Goal: Task Accomplishment & Management: Use online tool/utility

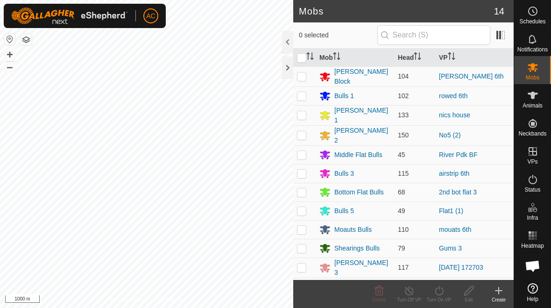
click at [288, 69] on div at bounding box center [287, 68] width 11 height 22
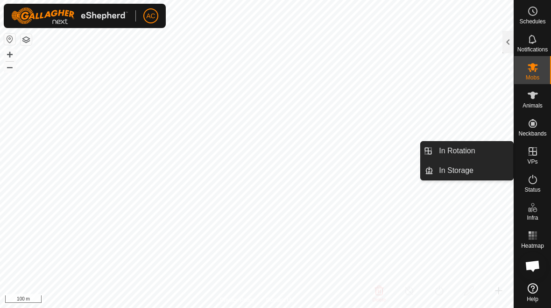
click at [476, 160] on link "In Rotation" at bounding box center [473, 151] width 80 height 19
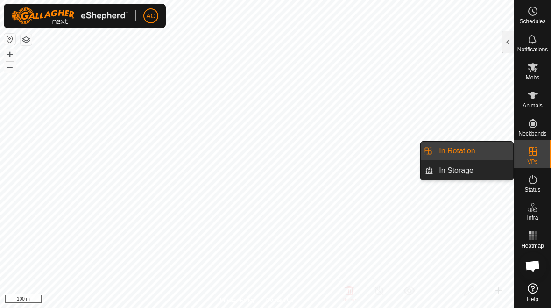
click at [505, 43] on div at bounding box center [508, 42] width 11 height 22
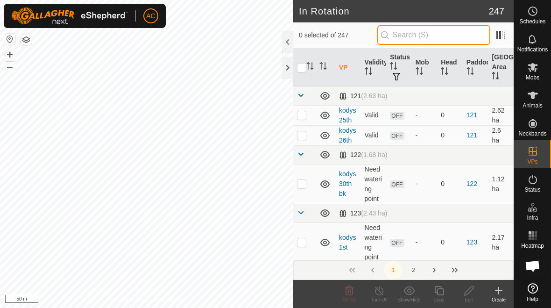
click at [445, 26] on input "text" at bounding box center [433, 35] width 113 height 20
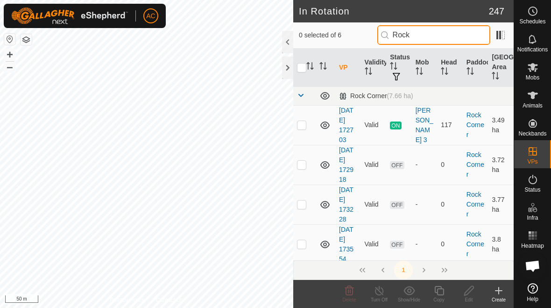
type input "Rock"
click at [305, 165] on p-checkbox at bounding box center [301, 164] width 9 height 7
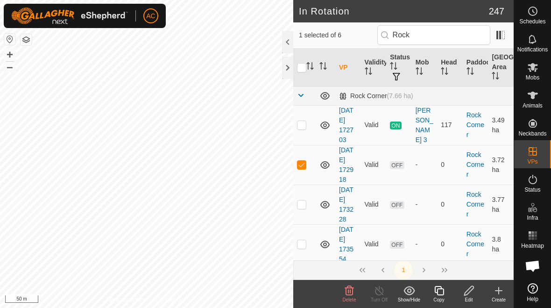
click at [349, 292] on icon at bounding box center [349, 289] width 9 height 9
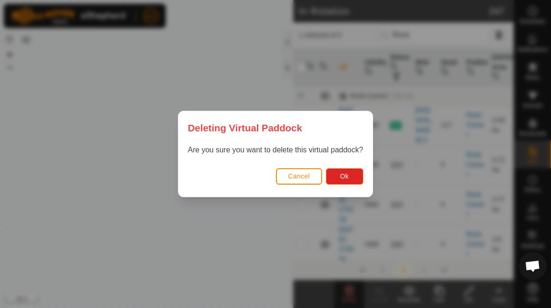
click at [351, 176] on button "Ok" at bounding box center [344, 176] width 37 height 16
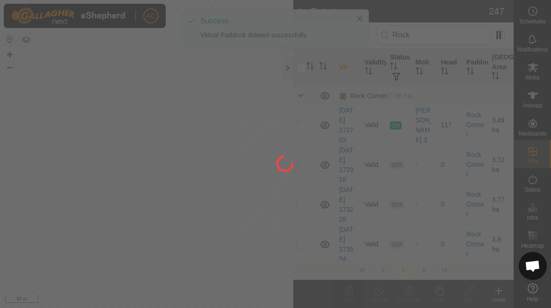
checkbox input "false"
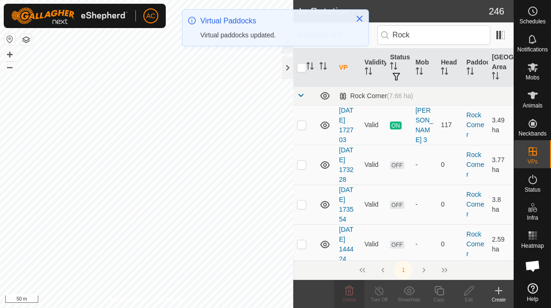
click at [299, 170] on td at bounding box center [304, 165] width 22 height 40
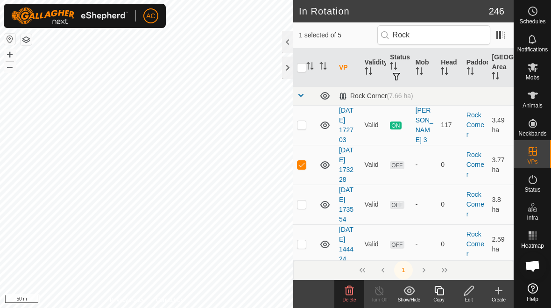
click at [346, 293] on icon at bounding box center [349, 289] width 9 height 9
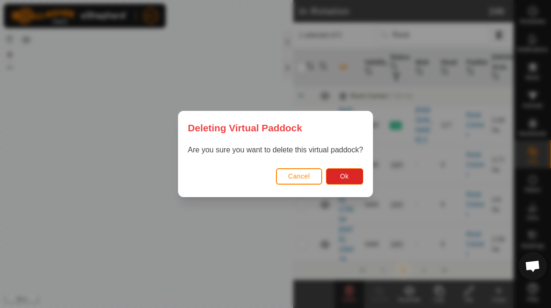
click at [345, 174] on span "Ok" at bounding box center [344, 175] width 9 height 7
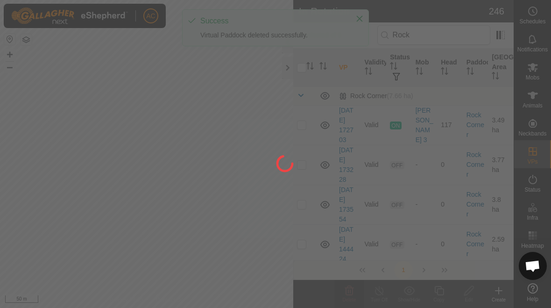
checkbox input "false"
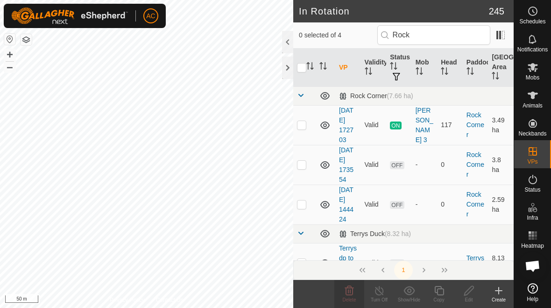
click at [298, 166] on p-checkbox at bounding box center [301, 164] width 9 height 7
checkbox input "true"
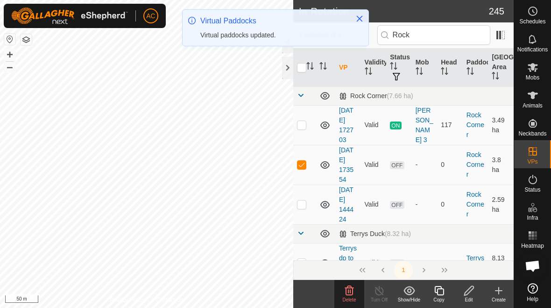
click at [353, 297] on span "Delete" at bounding box center [350, 299] width 14 height 5
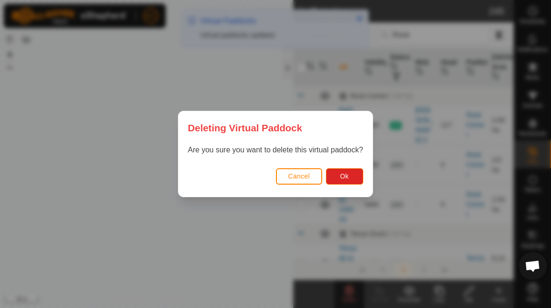
click at [354, 170] on button "Ok" at bounding box center [344, 176] width 37 height 16
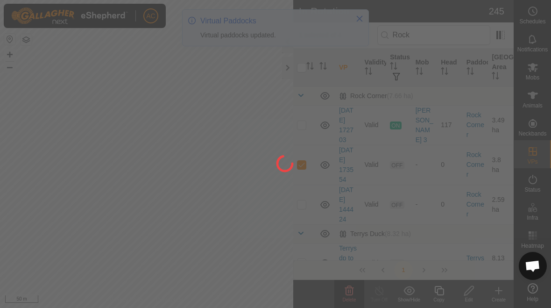
checkbox input "false"
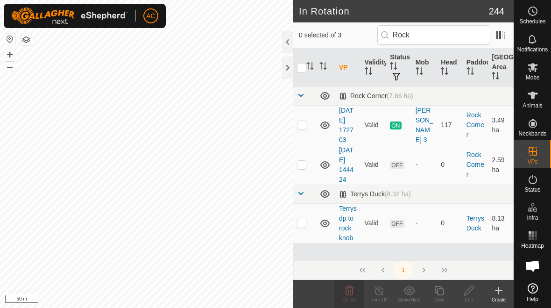
click at [298, 171] on td at bounding box center [304, 165] width 22 height 40
click at [341, 293] on delete-svg-icon at bounding box center [349, 290] width 30 height 11
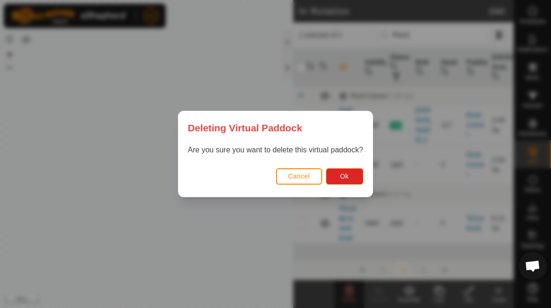
click at [350, 173] on button "Ok" at bounding box center [344, 176] width 37 height 16
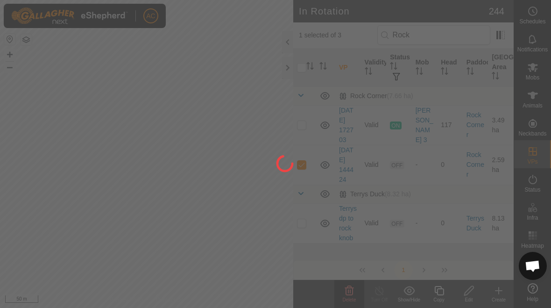
checkbox input "false"
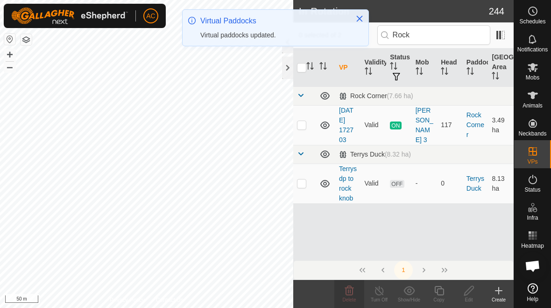
click at [307, 181] on td at bounding box center [304, 183] width 22 height 40
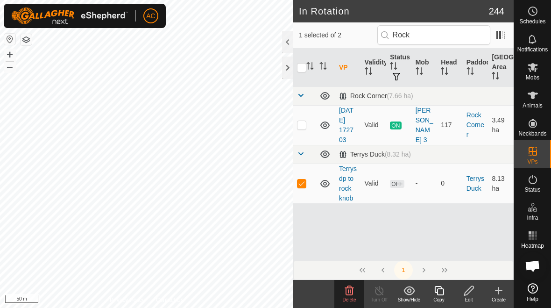
click at [347, 298] on span "Delete" at bounding box center [350, 299] width 14 height 5
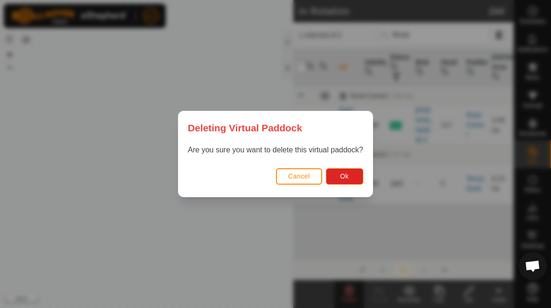
click at [352, 176] on button "Ok" at bounding box center [344, 176] width 37 height 16
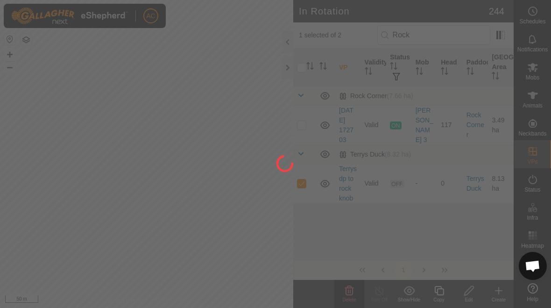
checkbox input "false"
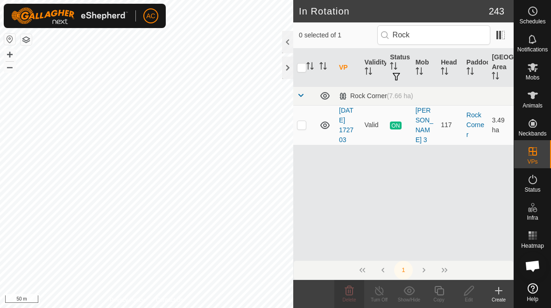
click at [494, 296] on div "Create" at bounding box center [499, 299] width 30 height 7
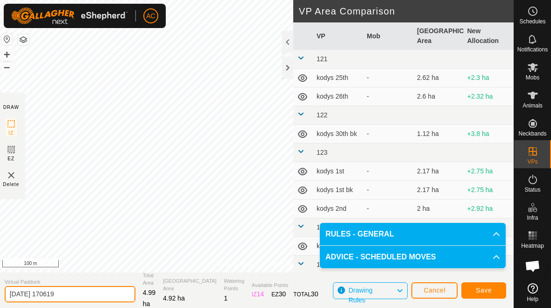
click at [92, 297] on input "[DATE] 170619" at bounding box center [70, 294] width 131 height 16
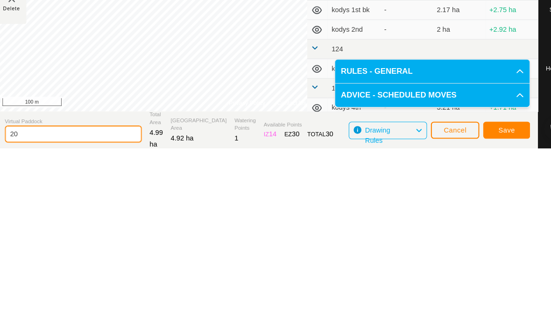
type input "2"
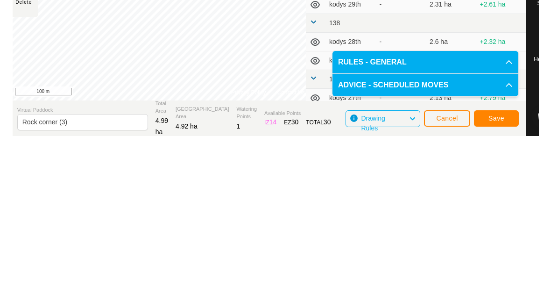
scroll to position [14, 0]
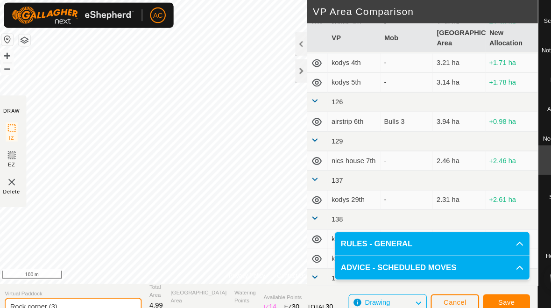
type input "Rock corner (3)"
click at [486, 285] on span "Save" at bounding box center [484, 288] width 16 height 7
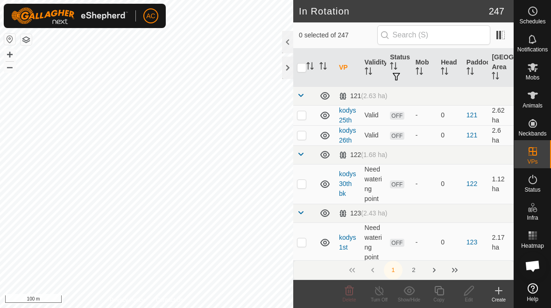
click at [532, 72] on icon at bounding box center [532, 67] width 11 height 11
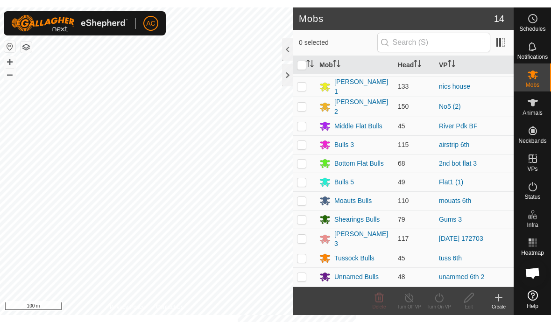
scroll to position [37, 0]
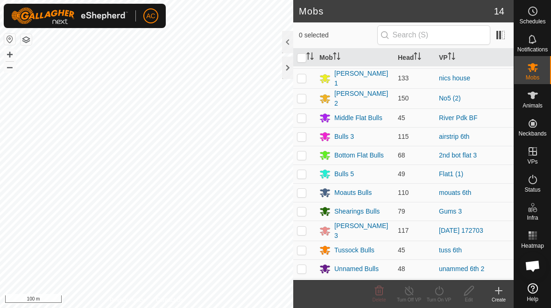
click at [302, 228] on p-checkbox at bounding box center [301, 230] width 9 height 7
checkbox input "true"
click at [445, 295] on turn-on-svg-icon at bounding box center [439, 290] width 30 height 11
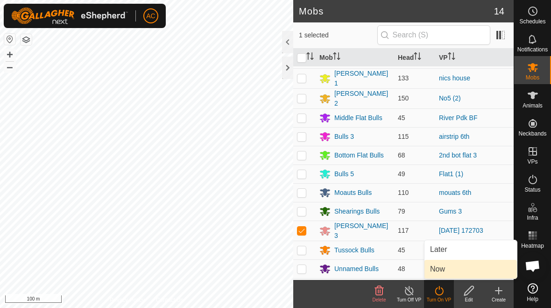
click at [455, 272] on link "Now" at bounding box center [471, 269] width 92 height 19
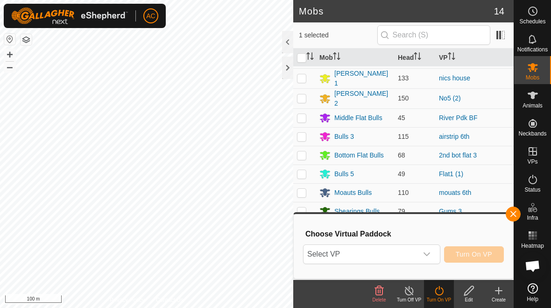
click at [424, 252] on icon "dropdown trigger" at bounding box center [426, 253] width 7 height 7
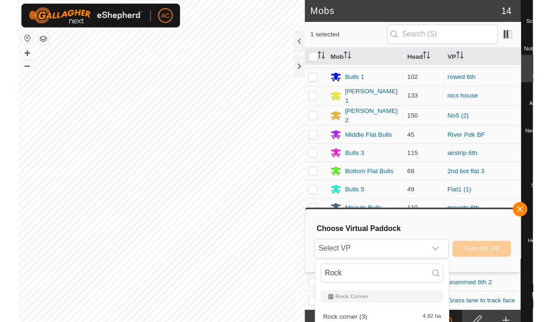
scroll to position [0, 0]
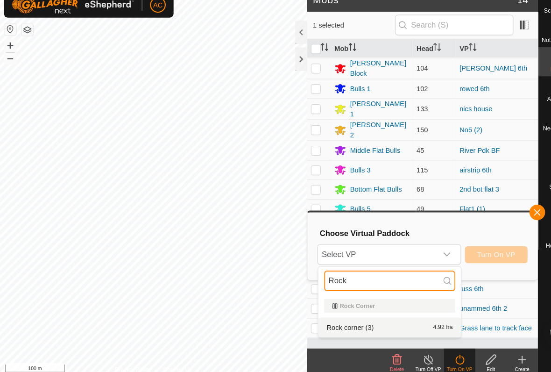
type input "Rock"
click at [360, 307] on div "Rock corner (3) 4.92 ha" at bounding box center [372, 323] width 125 height 11
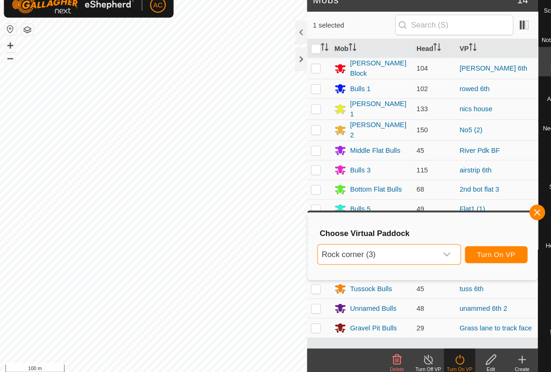
click at [479, 250] on span "Turn On VP" at bounding box center [474, 253] width 36 height 7
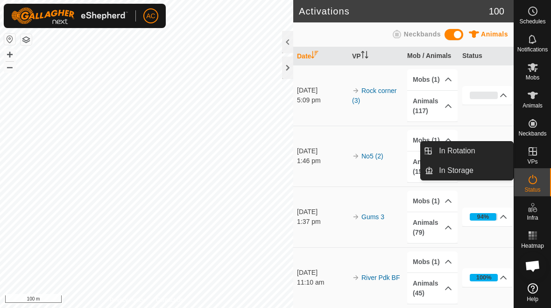
click at [490, 148] on link "In Rotation" at bounding box center [473, 151] width 80 height 19
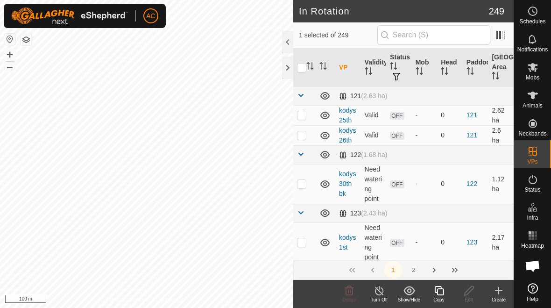
click at [504, 297] on div "Create" at bounding box center [499, 299] width 30 height 7
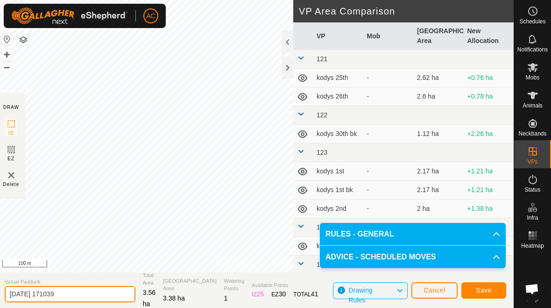
click at [84, 299] on input "[DATE] 171039" at bounding box center [70, 294] width 131 height 16
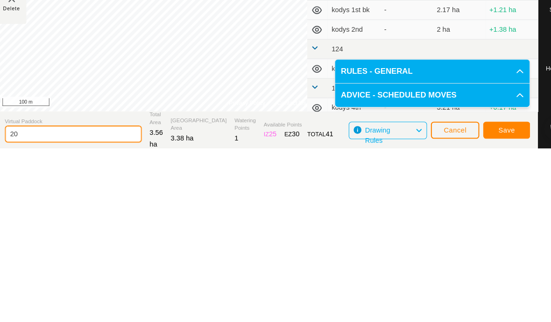
type input "2"
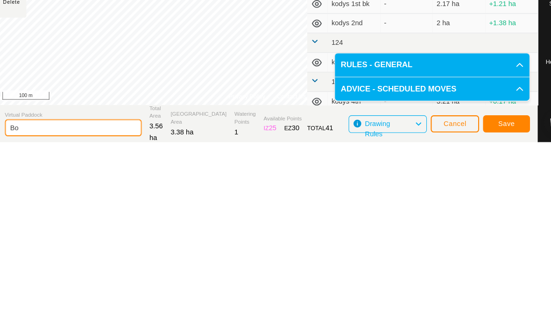
type input "B"
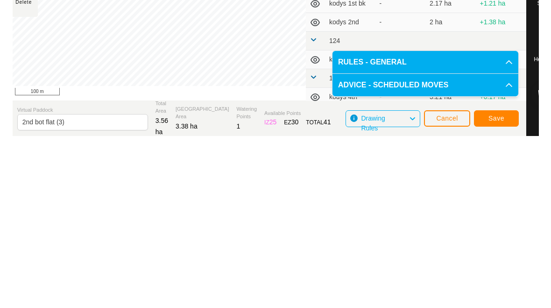
scroll to position [14, 0]
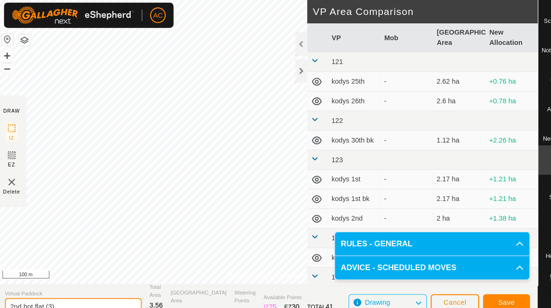
type input "2nd bot flat (3)"
click at [491, 285] on span "Save" at bounding box center [484, 288] width 16 height 7
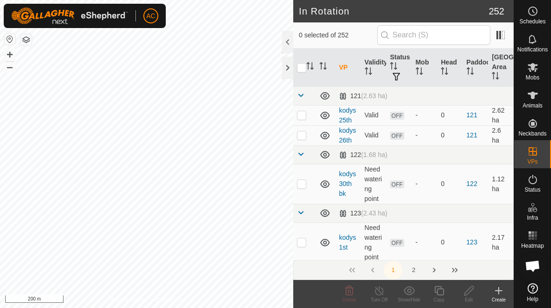
click at [493, 295] on create-svg-icon at bounding box center [499, 290] width 30 height 11
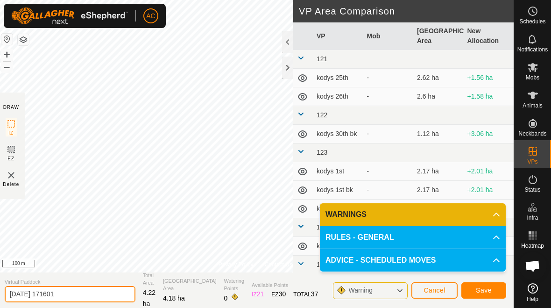
click at [83, 295] on input "[DATE] 171601" at bounding box center [70, 294] width 131 height 16
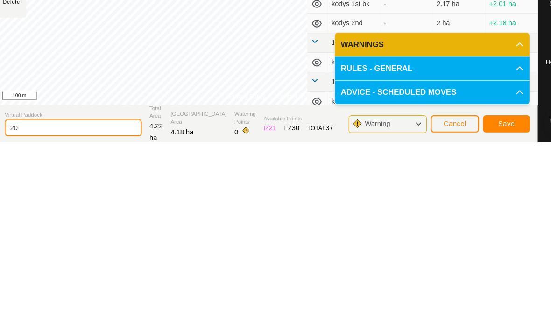
type input "2"
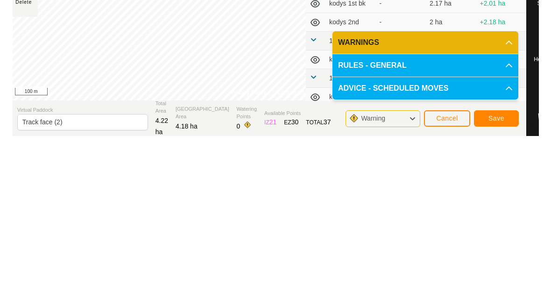
scroll to position [14, 0]
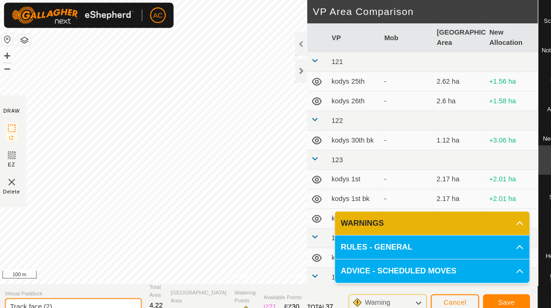
type input "Track face (2)"
click at [487, 285] on span "Save" at bounding box center [484, 288] width 16 height 7
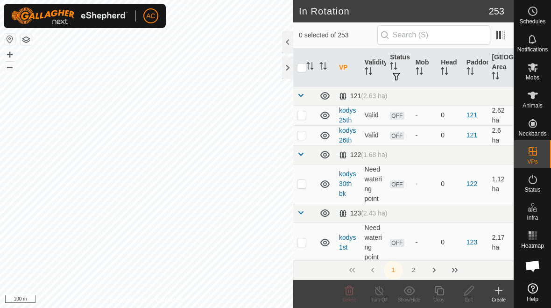
click at [496, 296] on div "Create" at bounding box center [499, 299] width 30 height 7
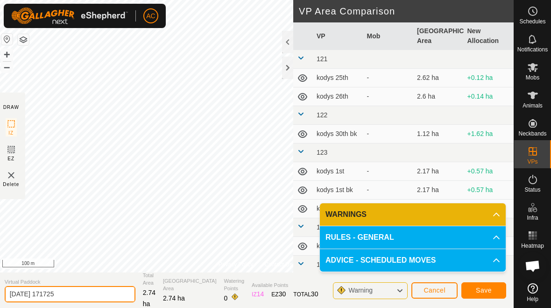
click at [91, 287] on input "[DATE] 171725" at bounding box center [70, 294] width 131 height 16
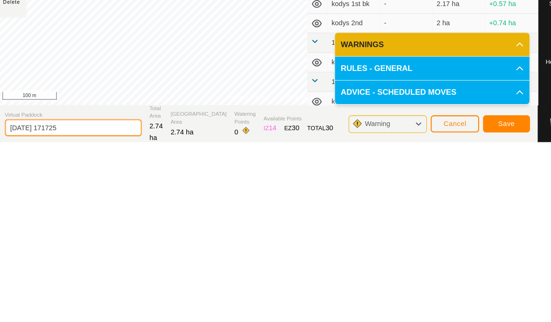
click at [89, 300] on input "[DATE] 171725" at bounding box center [70, 308] width 131 height 16
type input "2"
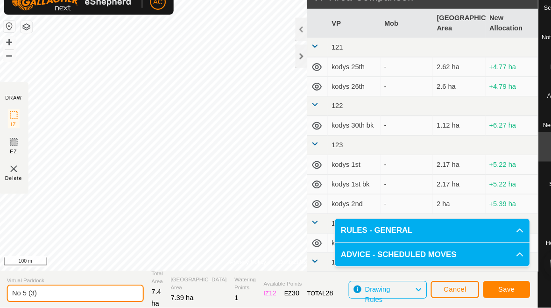
type input "No 5 (3)"
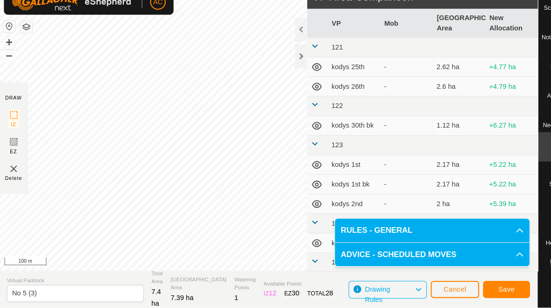
click at [490, 286] on span "Save" at bounding box center [484, 289] width 16 height 7
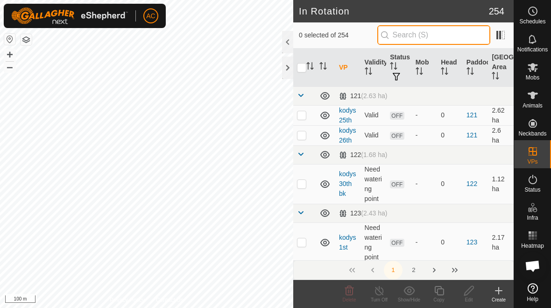
click at [454, 32] on input "text" at bounding box center [433, 35] width 113 height 20
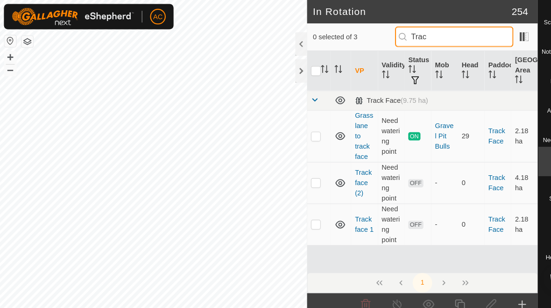
type input "Trac"
click at [303, 216] on p-checkbox at bounding box center [301, 213] width 9 height 7
checkbox input "true"
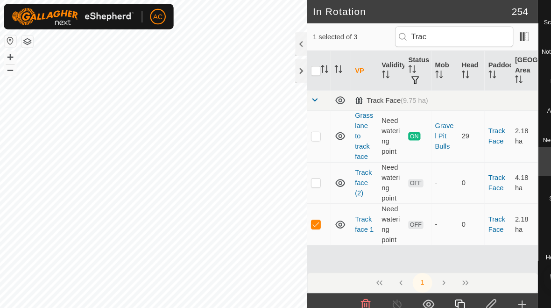
click at [304, 131] on p-checkbox at bounding box center [301, 129] width 9 height 7
click at [304, 129] on p-checkbox at bounding box center [301, 129] width 9 height 7
checkbox input "false"
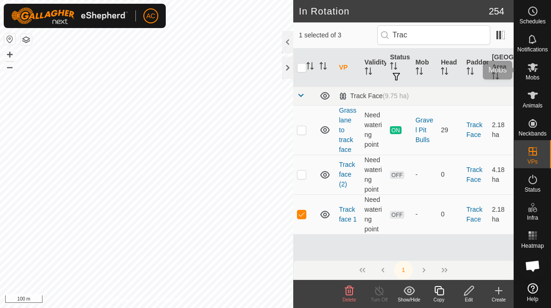
click at [537, 71] on icon at bounding box center [532, 67] width 11 height 11
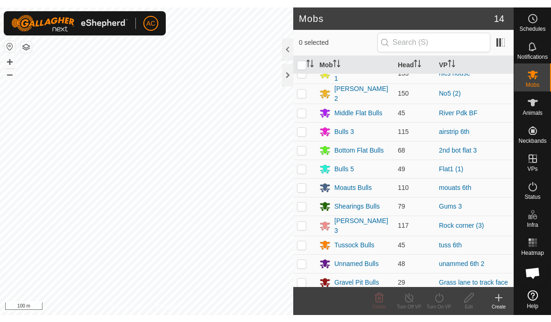
scroll to position [49, 0]
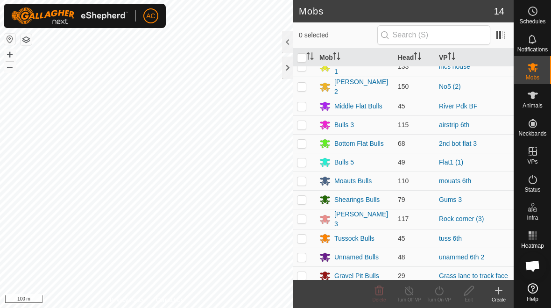
click at [304, 273] on p-checkbox at bounding box center [301, 275] width 9 height 7
checkbox input "true"
click at [443, 299] on div "Turn On VP" at bounding box center [439, 299] width 30 height 7
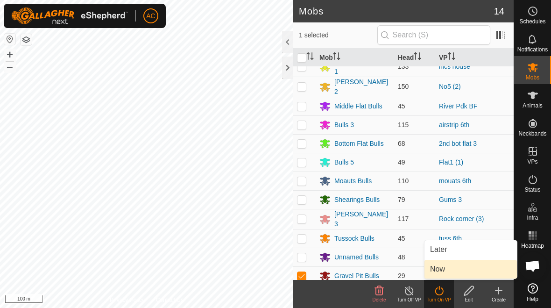
click at [453, 270] on link "Now" at bounding box center [471, 269] width 92 height 19
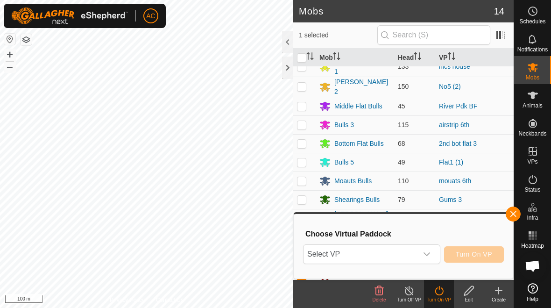
click at [427, 258] on div "dropdown trigger" at bounding box center [427, 254] width 19 height 19
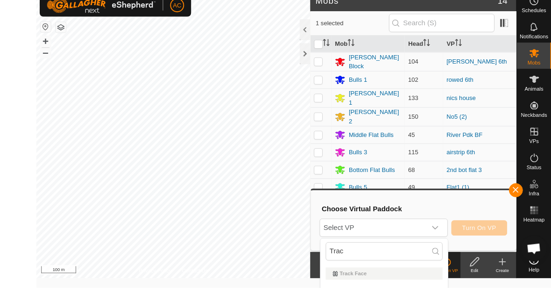
scroll to position [0, 0]
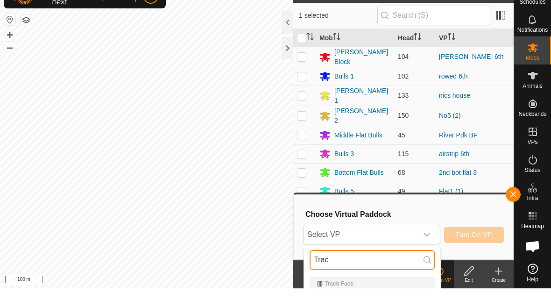
type input "Trac"
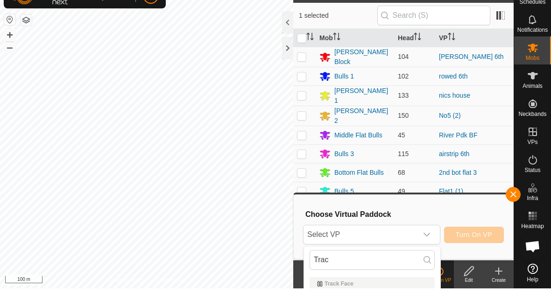
click at [386, 245] on span "Select VP" at bounding box center [361, 254] width 114 height 19
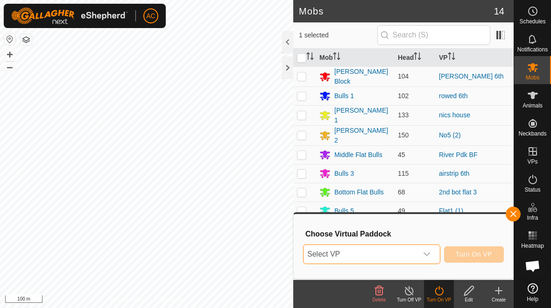
click at [398, 256] on span "Select VP" at bounding box center [361, 254] width 114 height 19
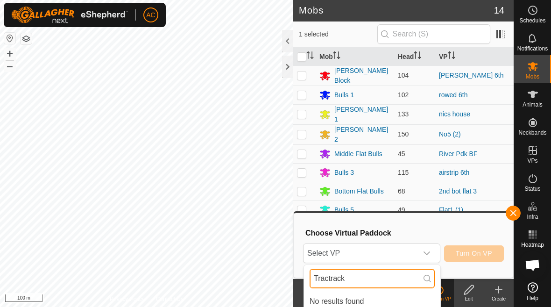
click at [392, 277] on input "Tractrack" at bounding box center [372, 279] width 125 height 20
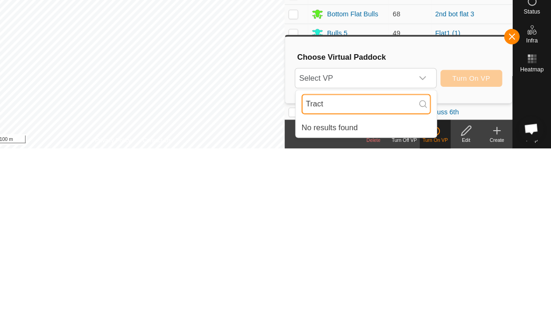
type input "Trac"
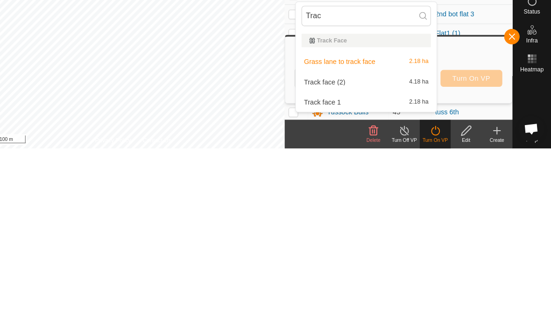
click at [334, 272] on div "Track face 1 2.18 ha" at bounding box center [372, 277] width 125 height 11
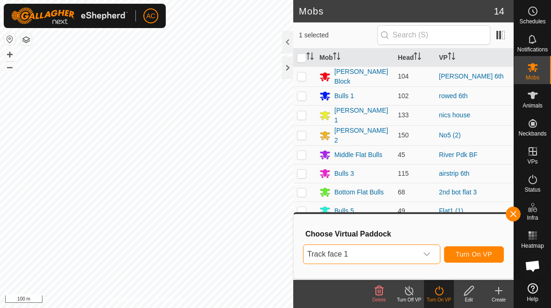
click at [487, 257] on span "Turn On VP" at bounding box center [474, 253] width 36 height 7
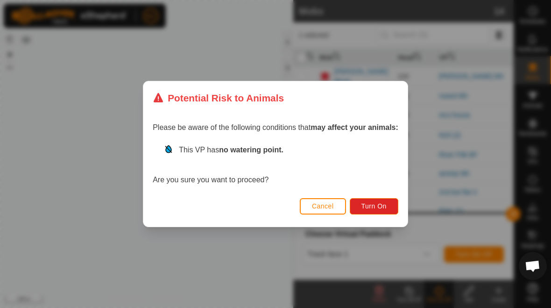
click at [387, 208] on span "Turn On" at bounding box center [374, 205] width 25 height 7
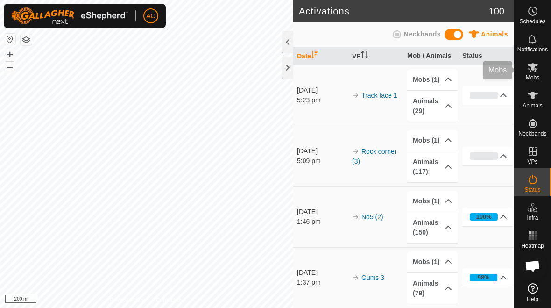
click at [532, 76] on span "Mobs" at bounding box center [533, 78] width 14 height 6
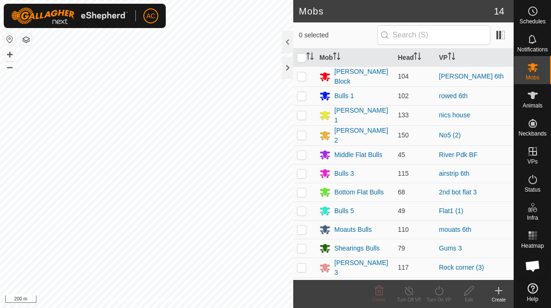
click at [303, 246] on p-checkbox at bounding box center [301, 247] width 9 height 7
checkbox input "true"
click at [442, 295] on icon at bounding box center [439, 290] width 12 height 11
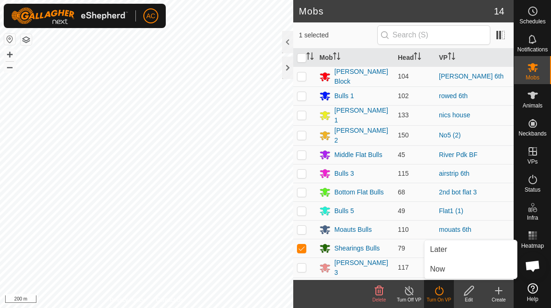
click at [451, 269] on link "Now" at bounding box center [471, 269] width 92 height 19
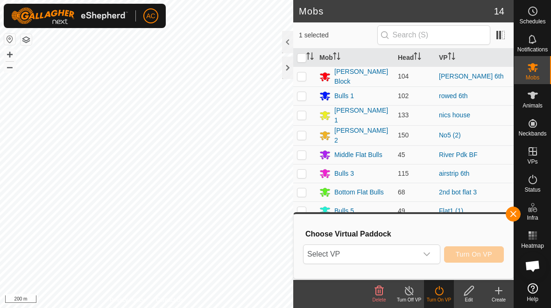
click at [417, 253] on span "Select VP" at bounding box center [361, 254] width 114 height 19
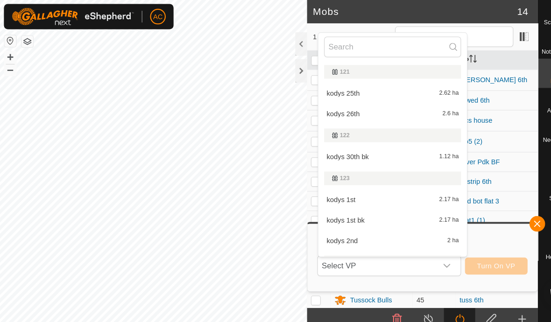
type input "R"
type input "S"
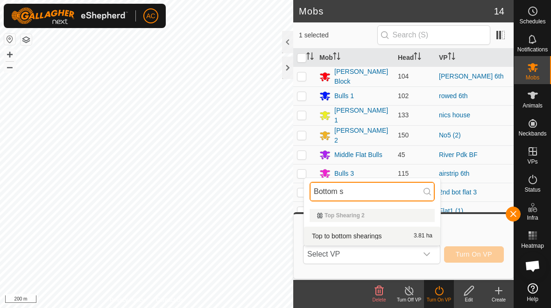
type input "Bottom s"
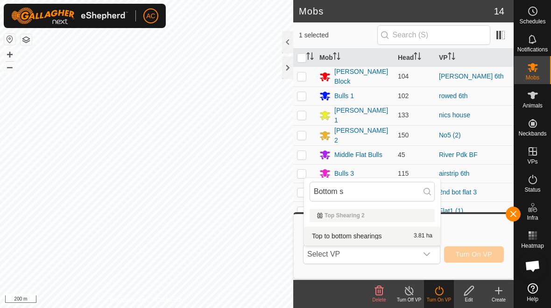
click at [414, 235] on span "3.81 ha" at bounding box center [423, 236] width 19 height 7
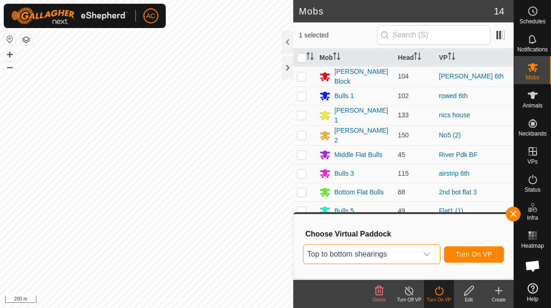
click at [416, 254] on span "Top to bottom shearings" at bounding box center [361, 254] width 114 height 19
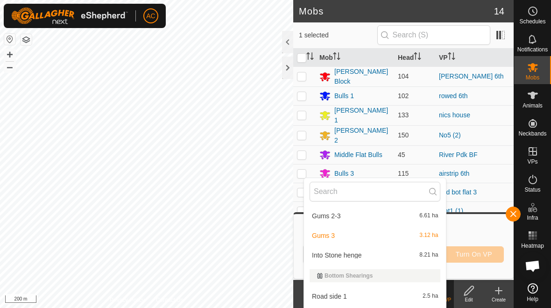
scroll to position [3583, 0]
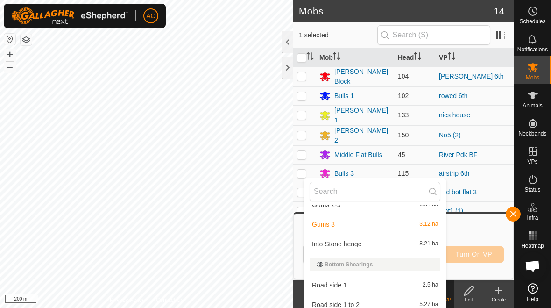
click at [375, 246] on div "Into Stone henge 8.21 ha" at bounding box center [375, 243] width 131 height 11
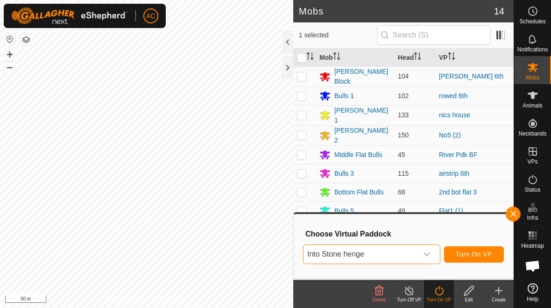
click at [470, 293] on icon at bounding box center [469, 290] width 12 height 11
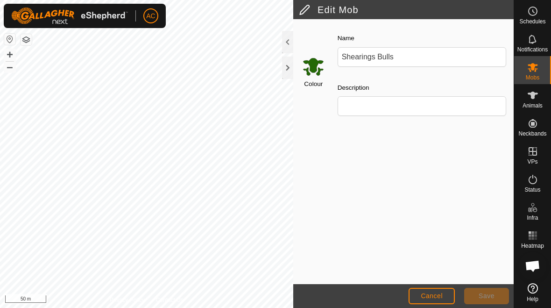
click at [438, 293] on span "Cancel" at bounding box center [432, 295] width 22 height 7
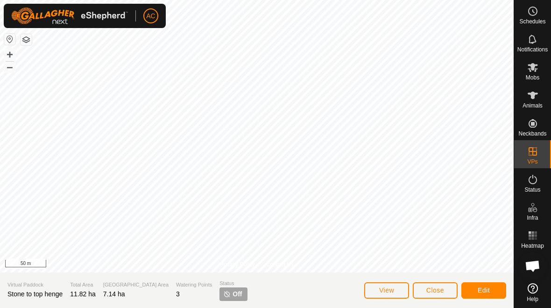
click at [445, 295] on button "Close" at bounding box center [435, 290] width 45 height 16
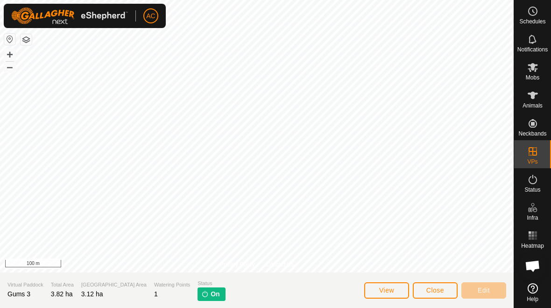
click at [444, 289] on span "Close" at bounding box center [435, 289] width 18 height 7
click at [445, 290] on button "Close" at bounding box center [435, 290] width 45 height 16
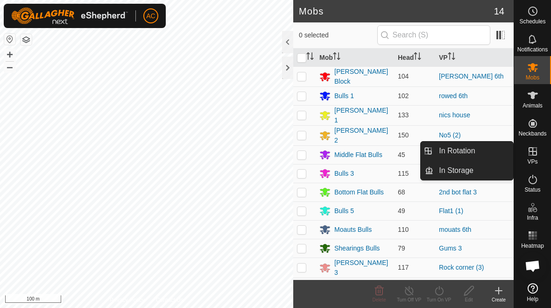
click at [482, 151] on link "In Rotation" at bounding box center [473, 151] width 80 height 19
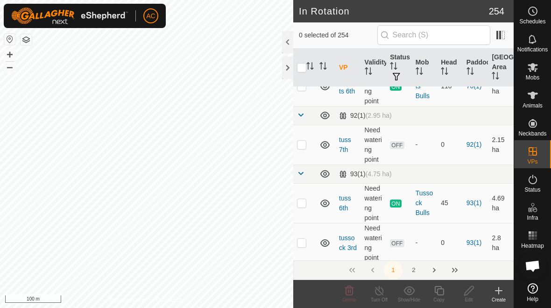
scroll to position [4345, 0]
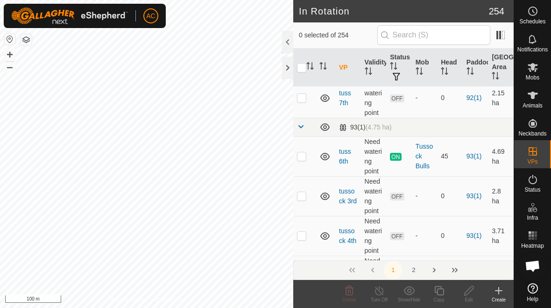
click at [416, 274] on button "2" at bounding box center [413, 270] width 19 height 19
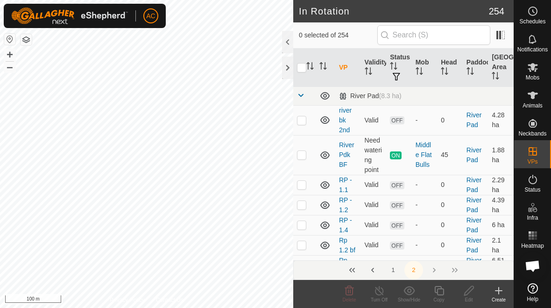
scroll to position [0, 0]
click at [393, 270] on button "1" at bounding box center [393, 270] width 19 height 19
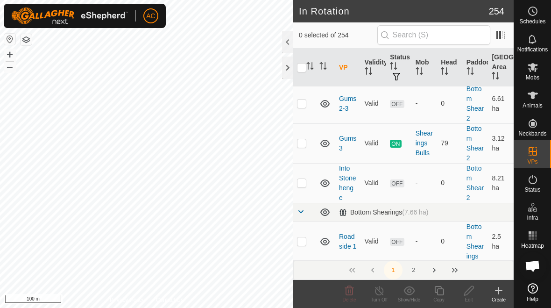
scroll to position [5646, 0]
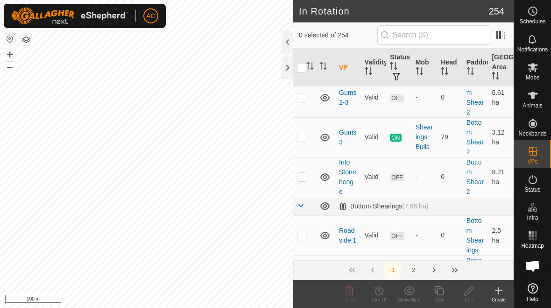
click at [303, 180] on p-checkbox at bounding box center [301, 176] width 9 height 7
checkbox input "true"
click at [474, 300] on div "Edit" at bounding box center [469, 299] width 30 height 7
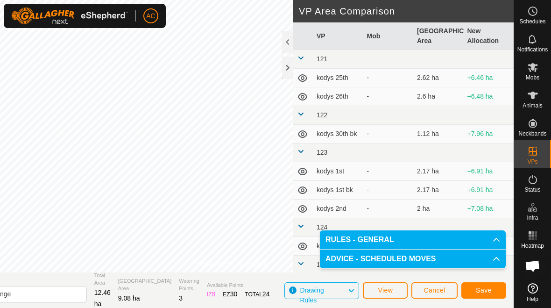
click at [488, 291] on span "Save" at bounding box center [484, 289] width 16 height 7
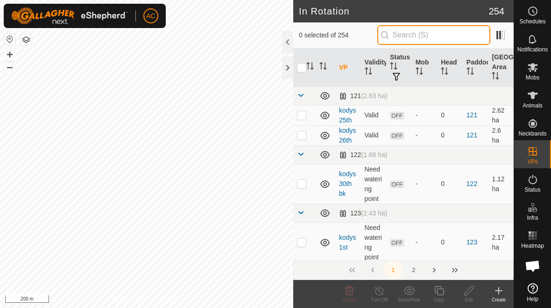
click at [437, 37] on input "text" at bounding box center [433, 35] width 113 height 20
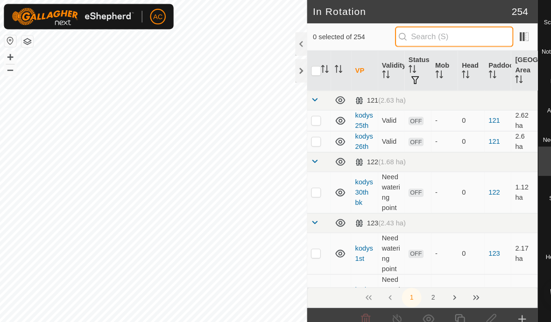
type input "R"
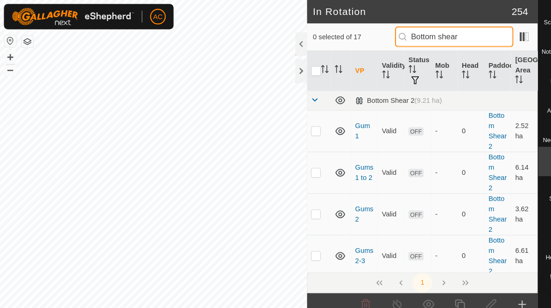
type input "Bottom shear"
click at [298, 153] on td at bounding box center [304, 165] width 22 height 40
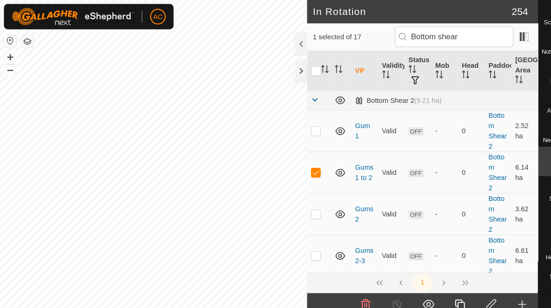
click at [303, 163] on p-checkbox at bounding box center [301, 164] width 9 height 7
checkbox input "false"
click at [305, 240] on p-checkbox at bounding box center [301, 243] width 9 height 7
click at [301, 245] on p-checkbox at bounding box center [301, 243] width 9 height 7
checkbox input "false"
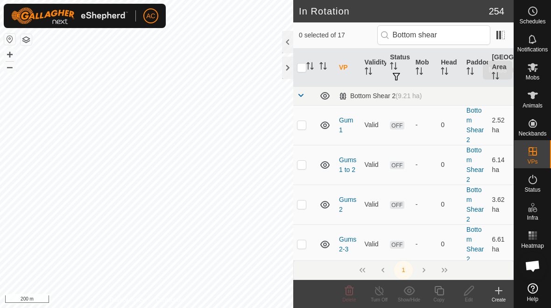
click at [536, 72] on icon at bounding box center [532, 67] width 11 height 11
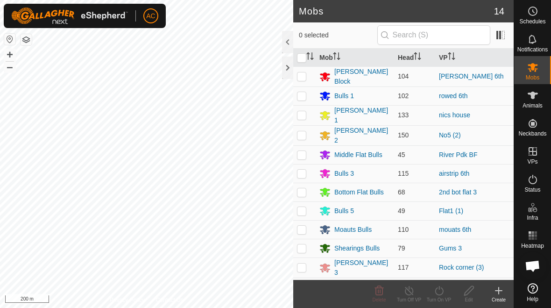
click at [303, 244] on p-checkbox at bounding box center [301, 247] width 9 height 7
checkbox input "true"
click at [446, 298] on div "Turn On VP" at bounding box center [439, 299] width 30 height 7
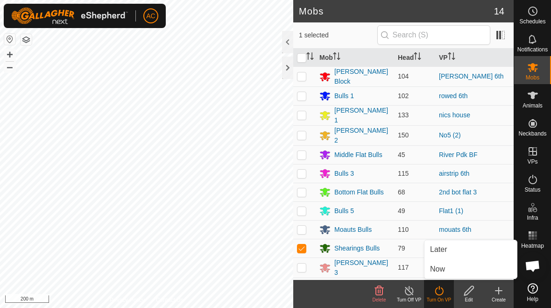
click at [450, 270] on link "Now" at bounding box center [471, 269] width 92 height 19
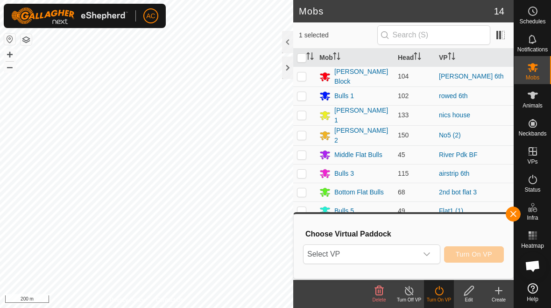
click at [427, 255] on icon "dropdown trigger" at bounding box center [426, 253] width 7 height 7
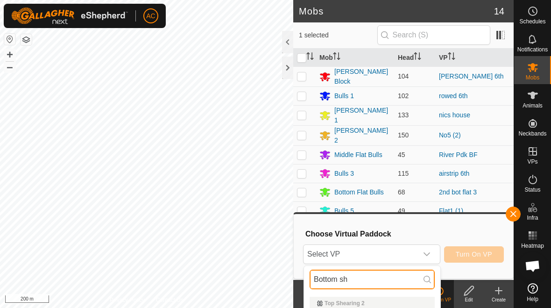
type input "Bottom sh"
click at [397, 254] on span "Select VP" at bounding box center [361, 254] width 114 height 19
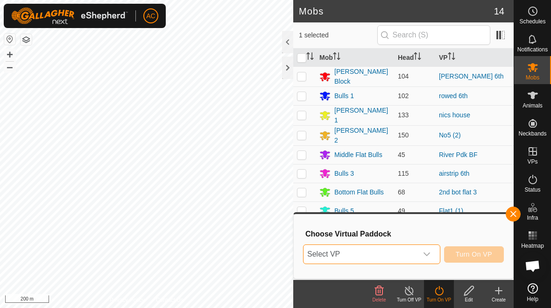
click at [409, 261] on span "Select VP" at bounding box center [361, 254] width 114 height 19
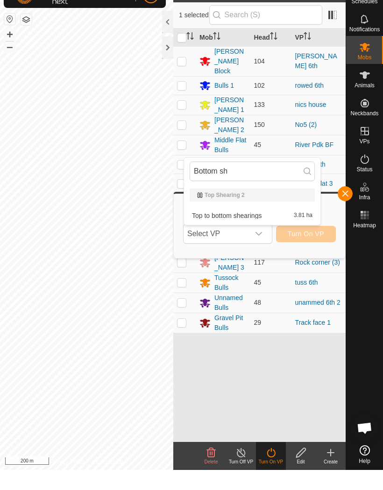
click at [377, 271] on div at bounding box center [364, 357] width 37 height 210
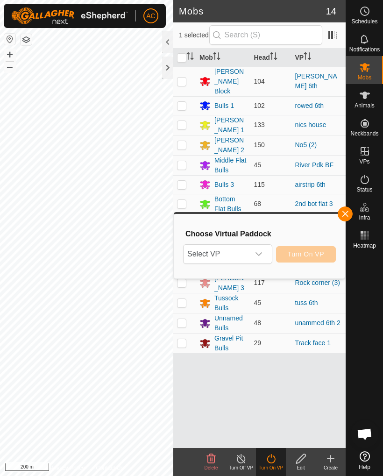
click at [255, 257] on icon "dropdown trigger" at bounding box center [258, 253] width 7 height 7
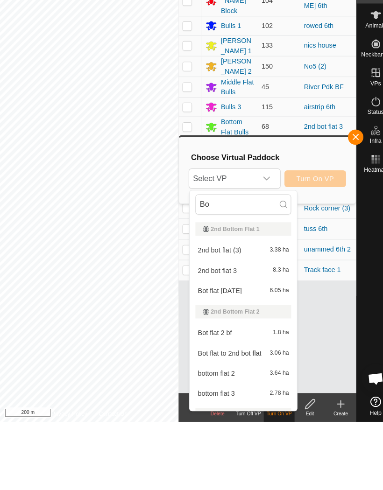
type input "B"
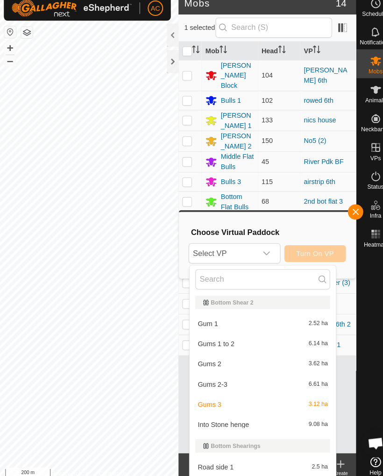
scroll to position [3495, 0]
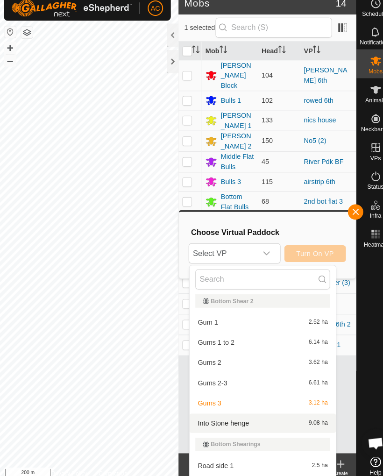
click at [246, 307] on div "Into Stone henge 9.08 ha" at bounding box center [255, 414] width 131 height 11
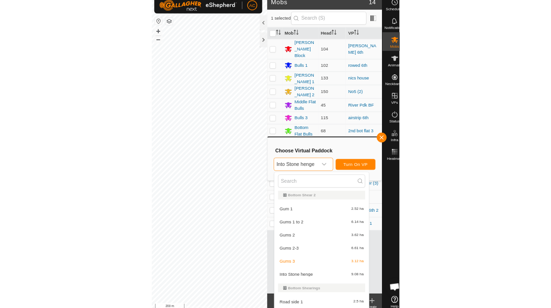
scroll to position [0, 0]
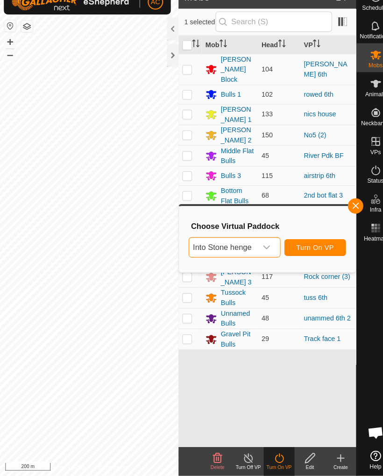
click at [275, 307] on icon at bounding box center [271, 458] width 8 height 9
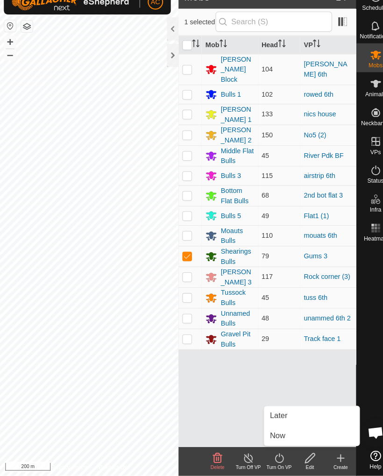
click at [235, 307] on div "Mob Head [PERSON_NAME] Block 104 [PERSON_NAME] 6th Bulls 1 102 rowed 6th [PERSO…" at bounding box center [259, 248] width 172 height 399
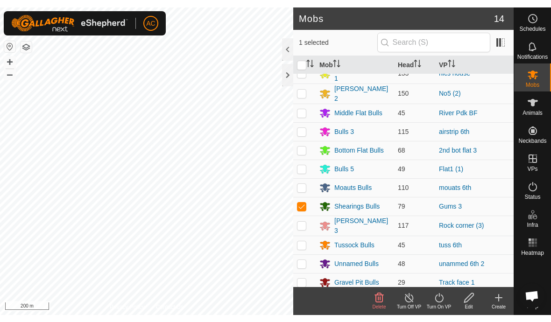
scroll to position [49, 0]
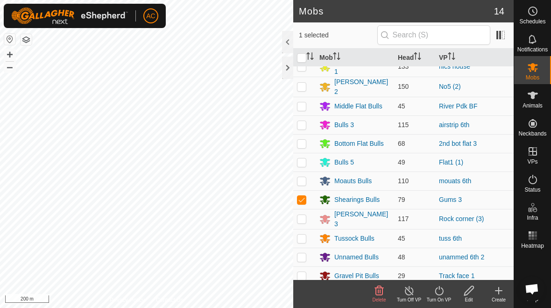
click at [446, 301] on div "Turn On VP" at bounding box center [439, 299] width 30 height 7
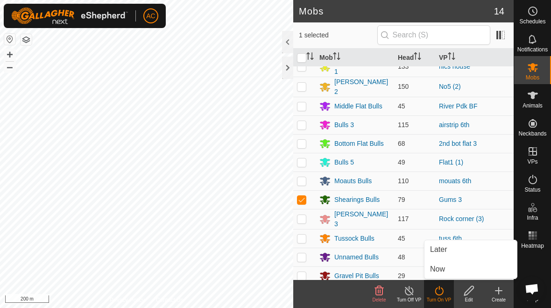
click at [457, 271] on link "Now" at bounding box center [471, 269] width 92 height 19
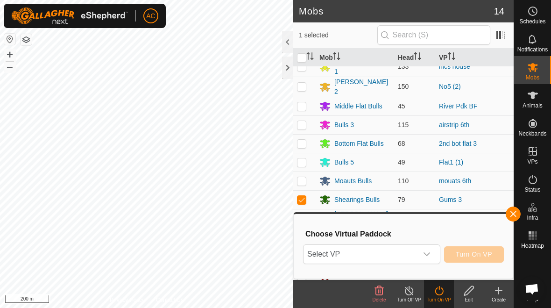
click at [416, 252] on span "Select VP" at bounding box center [361, 254] width 114 height 19
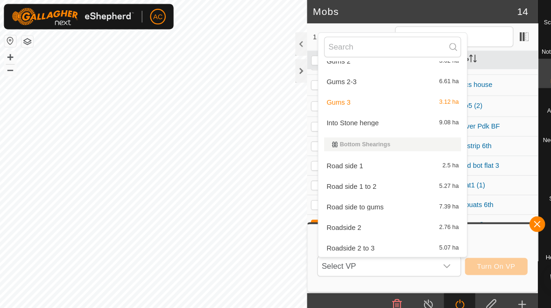
scroll to position [3561, 0]
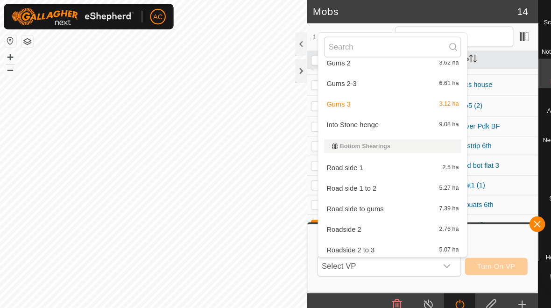
click at [366, 119] on div "Into Stone henge 9.08 ha" at bounding box center [375, 118] width 131 height 11
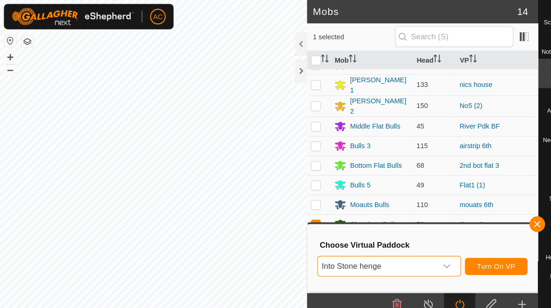
click at [484, 257] on span "Turn On VP" at bounding box center [474, 253] width 36 height 7
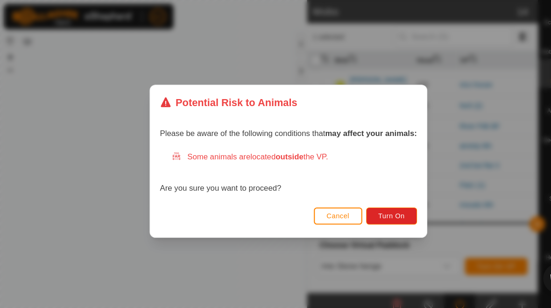
click at [385, 204] on span "Turn On" at bounding box center [374, 205] width 25 height 7
